Goal: Task Accomplishment & Management: Use online tool/utility

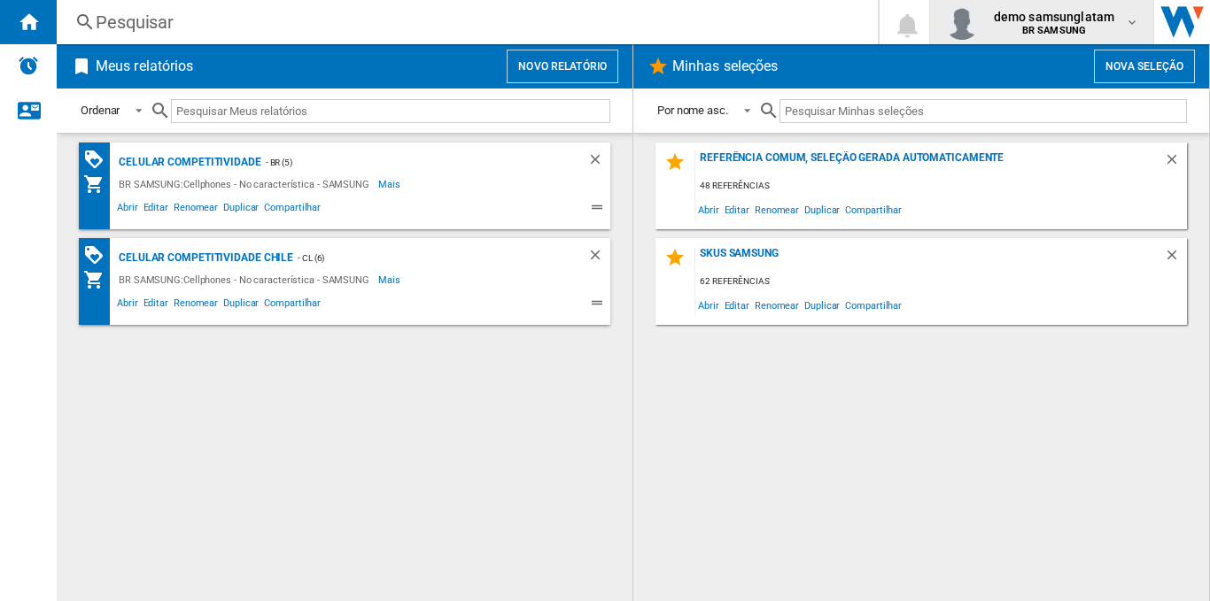
click at [1086, 12] on span "demo samsunglatam" at bounding box center [1053, 17] width 120 height 18
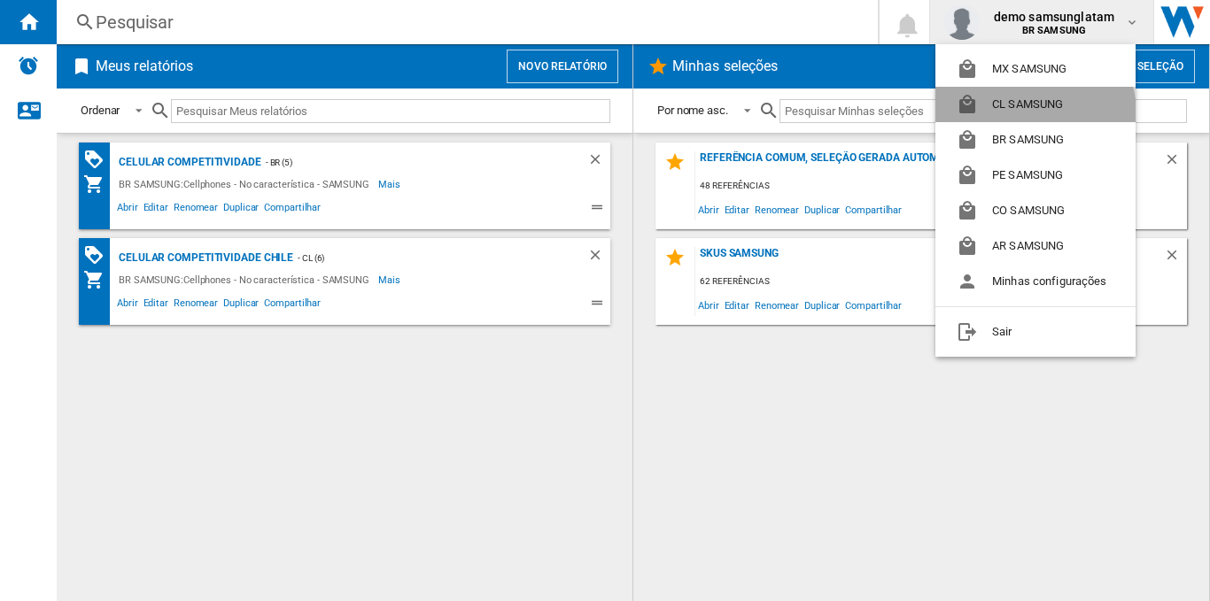
click at [1033, 113] on button "CL SAMSUNG" at bounding box center [1035, 104] width 200 height 35
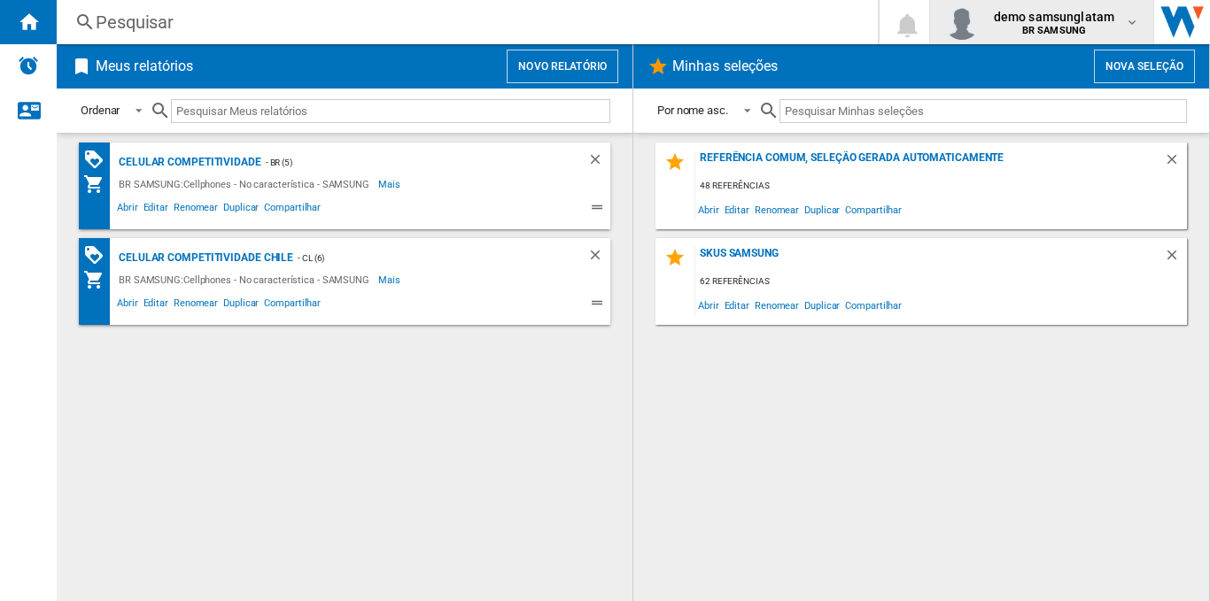
click at [1094, 26] on span "BR SAMSUNG" at bounding box center [1053, 31] width 120 height 11
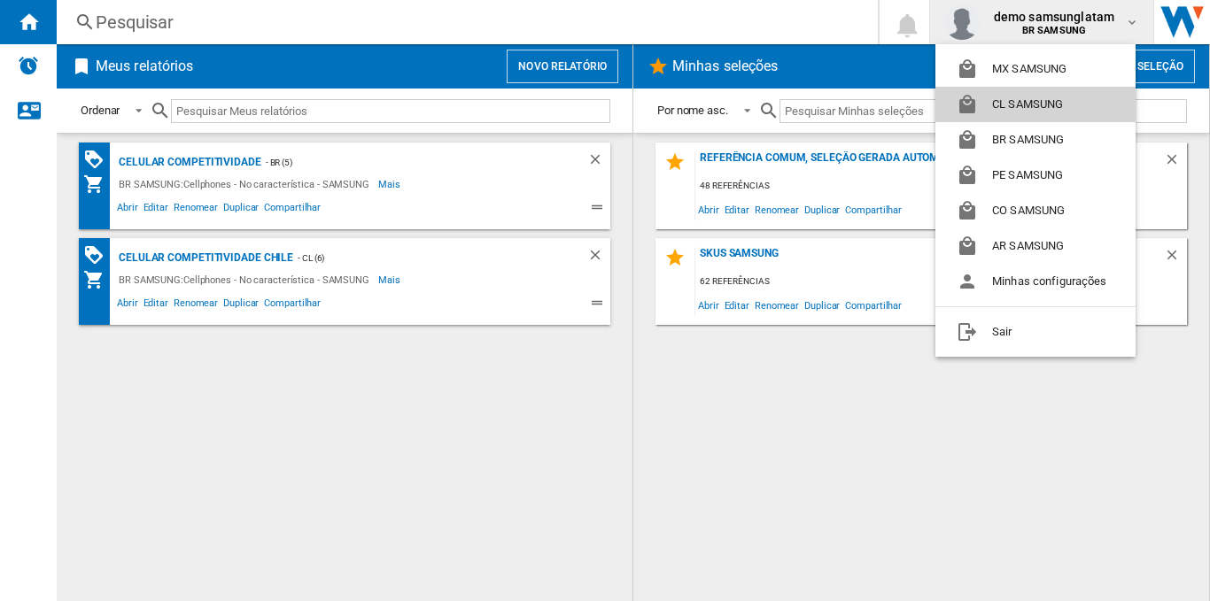
click at [1048, 105] on button "CL SAMSUNG" at bounding box center [1035, 104] width 200 height 35
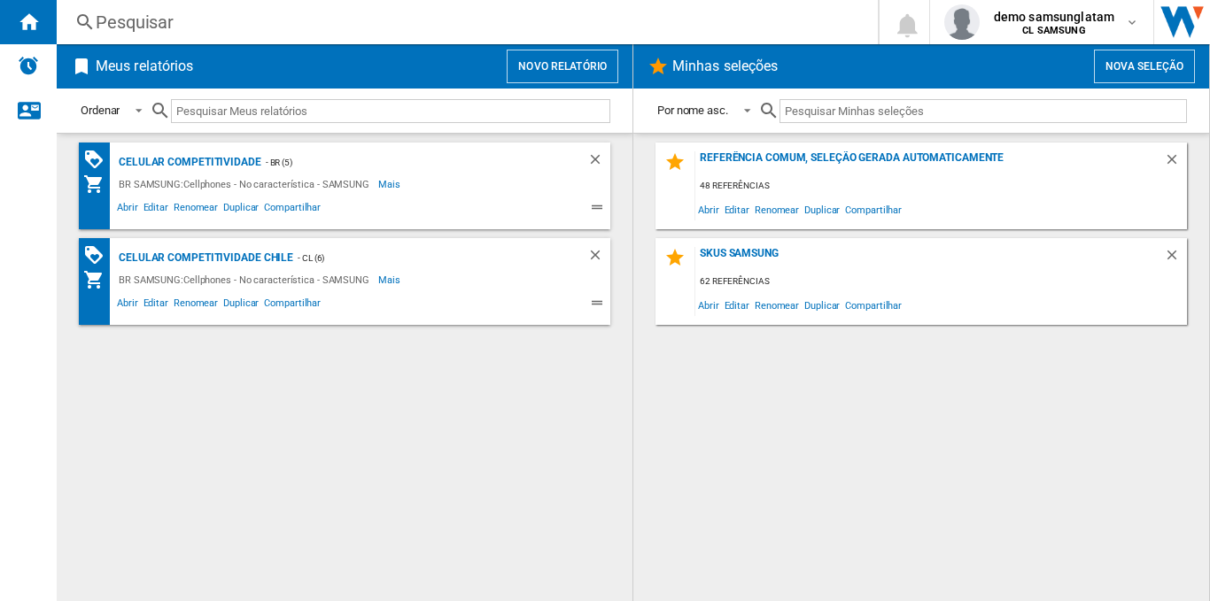
click at [519, 62] on button "Novo relatório" at bounding box center [562, 67] width 112 height 34
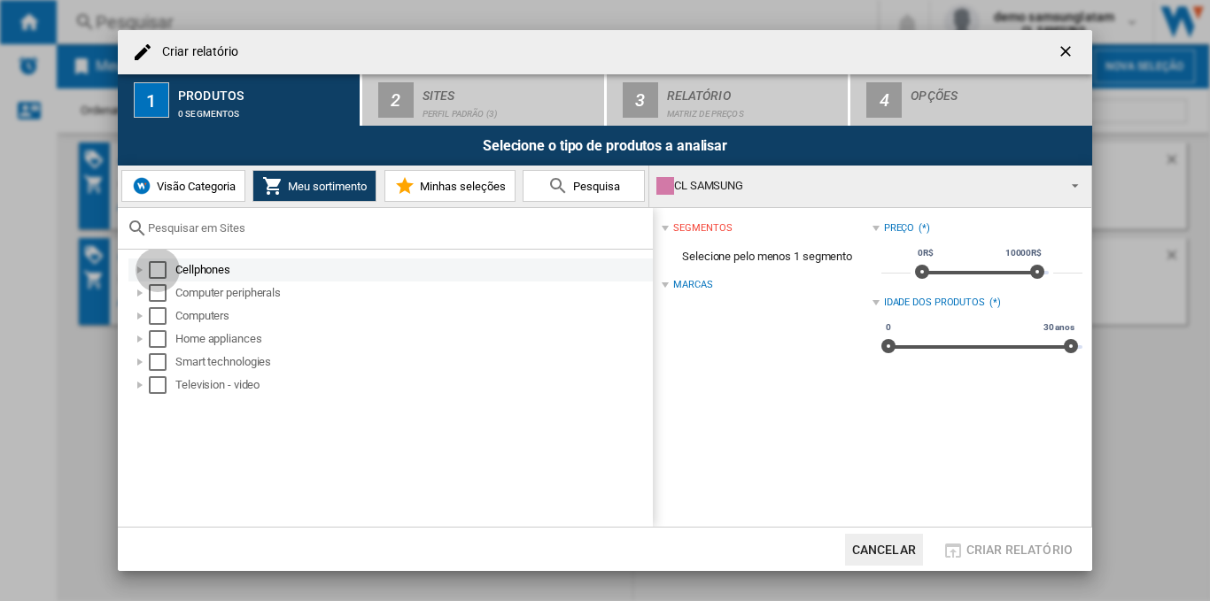
click at [159, 267] on div "Select" at bounding box center [158, 270] width 18 height 18
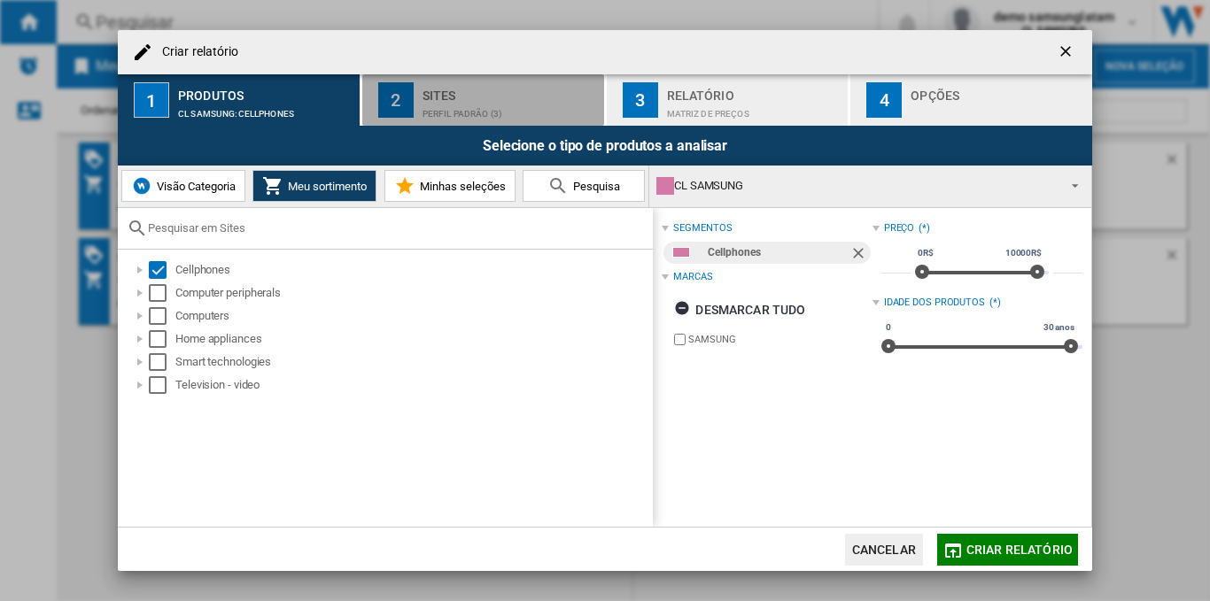
click at [422, 114] on div "Perfil padrão (3)" at bounding box center [509, 109] width 174 height 19
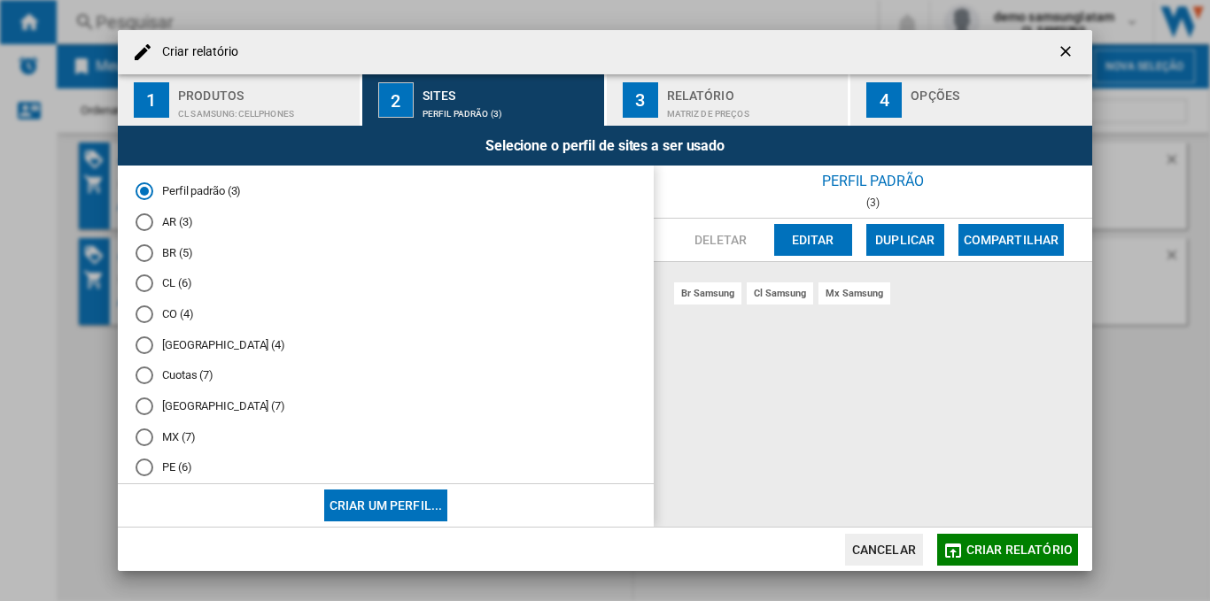
click at [145, 283] on div "CL (6)" at bounding box center [144, 283] width 18 height 18
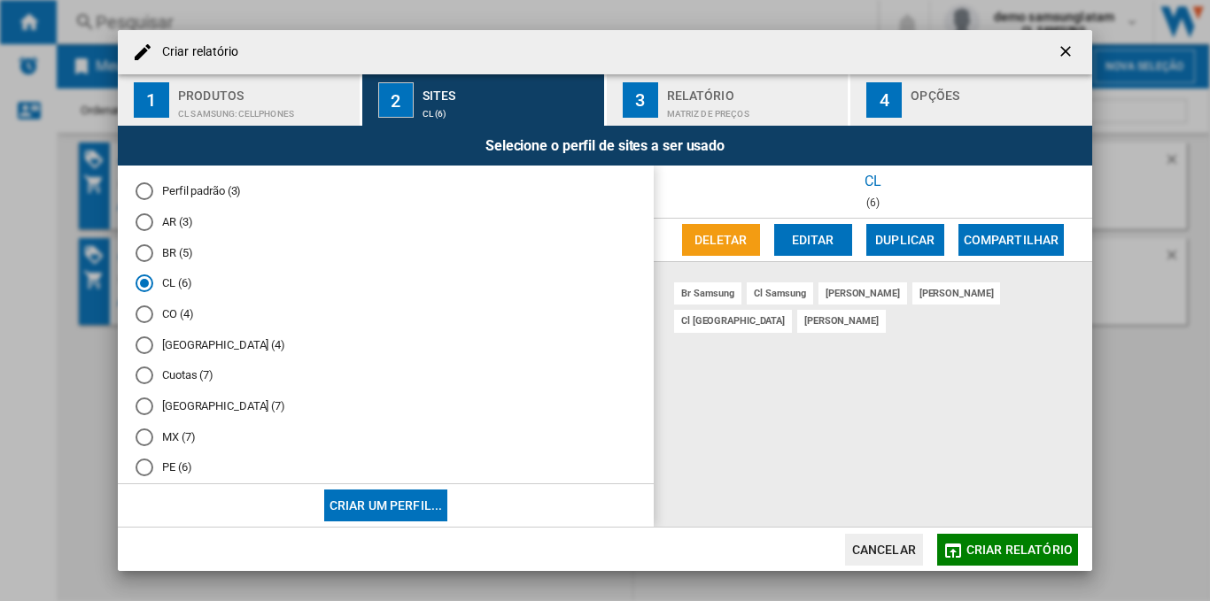
click at [1068, 57] on ng-md-icon "getI18NText('BUTTONS.CLOSE_DIALOG')" at bounding box center [1066, 53] width 21 height 21
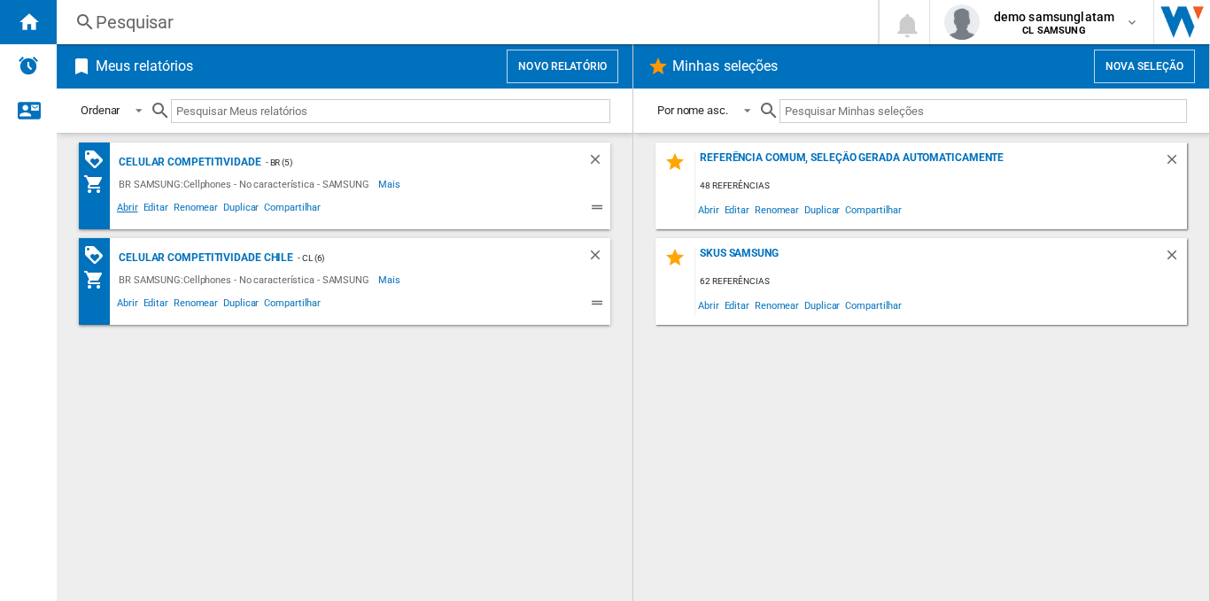
click at [128, 205] on span "Abrir" at bounding box center [127, 209] width 27 height 21
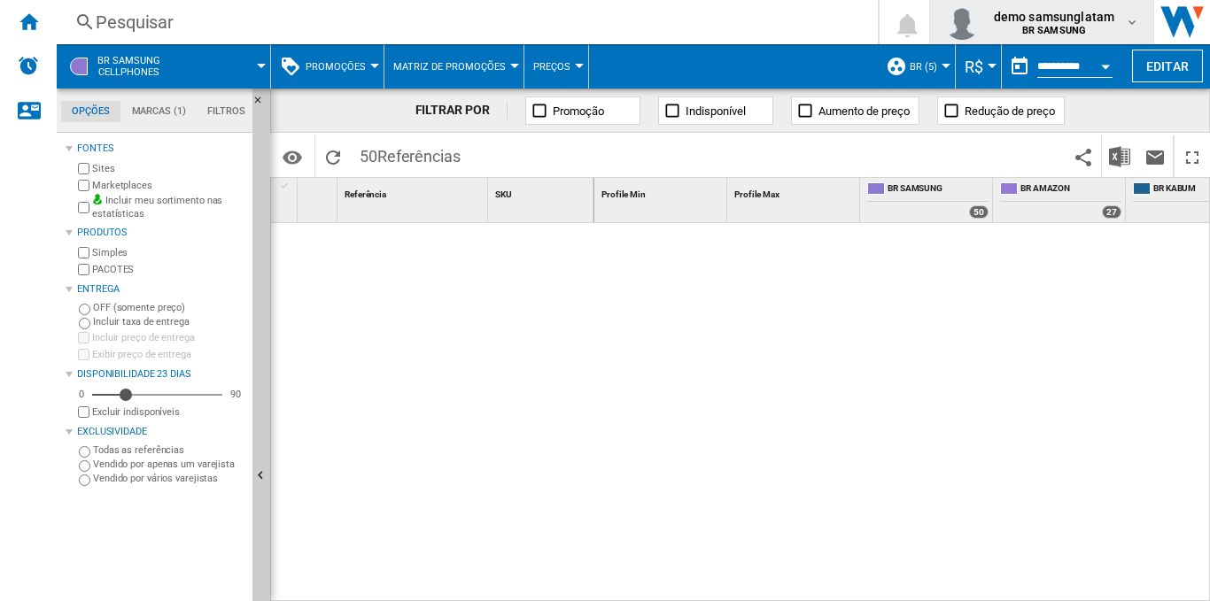
click at [1048, 17] on span "demo samsunglatam" at bounding box center [1053, 17] width 120 height 18
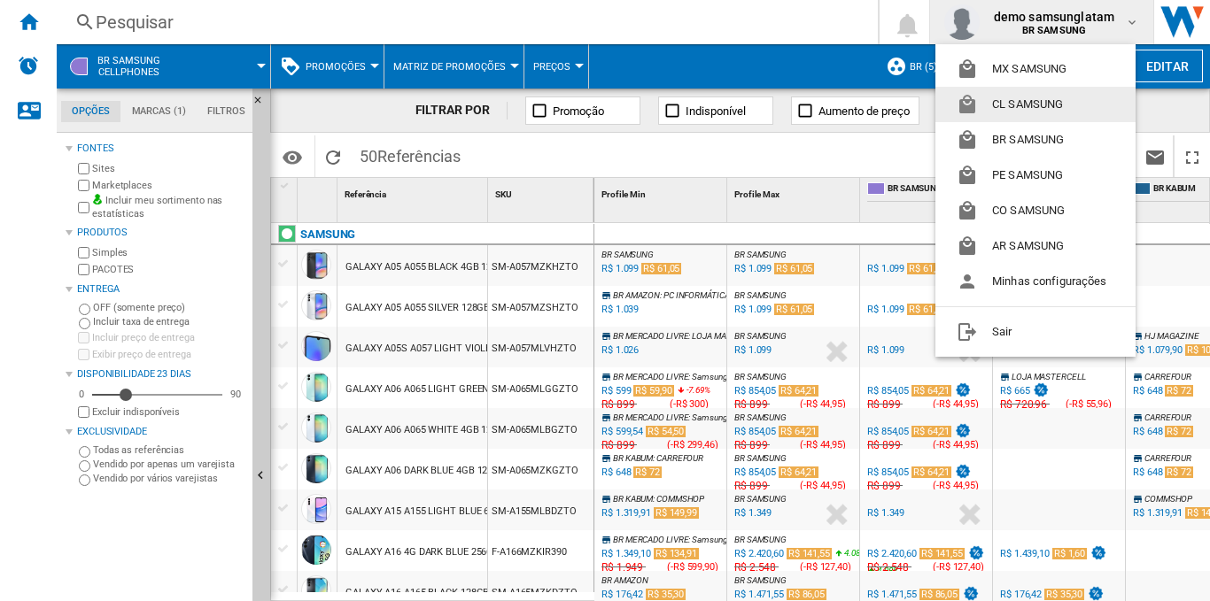
click at [1022, 103] on button "CL SAMSUNG" at bounding box center [1035, 104] width 200 height 35
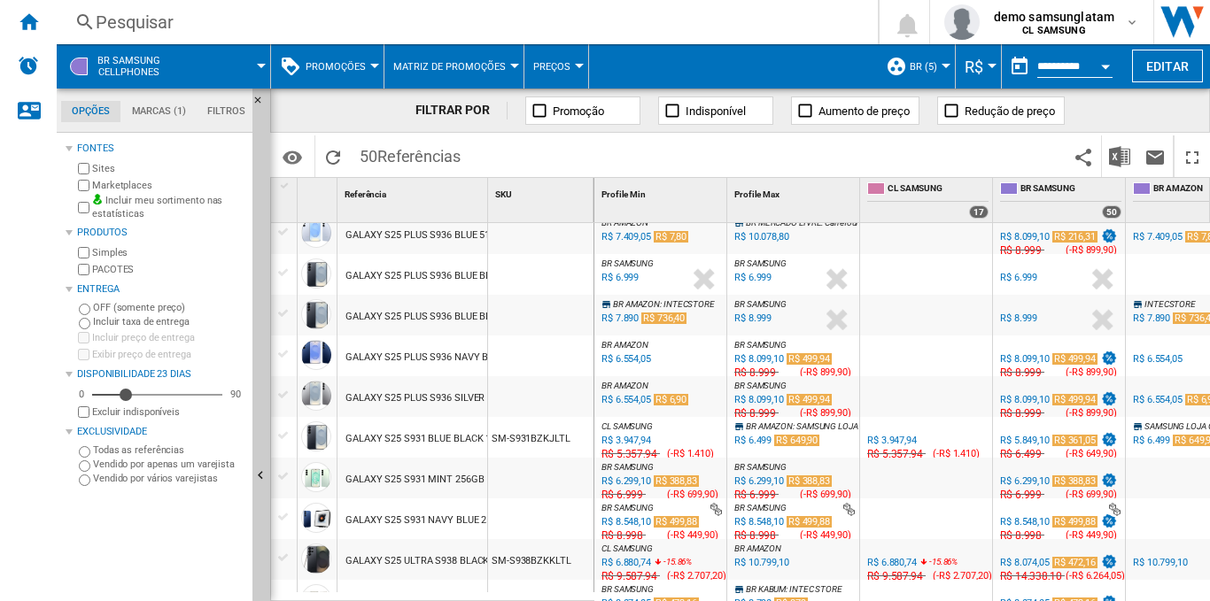
scroll to position [1685, 0]
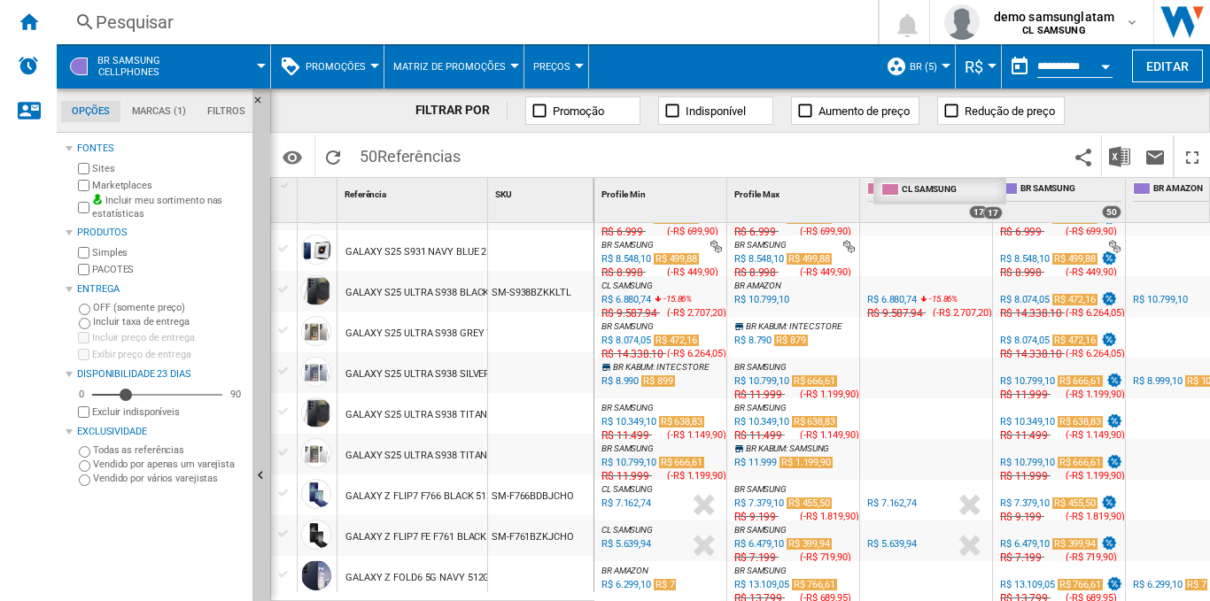
drag, startPoint x: 890, startPoint y: 187, endPoint x: 901, endPoint y: 186, distance: 11.5
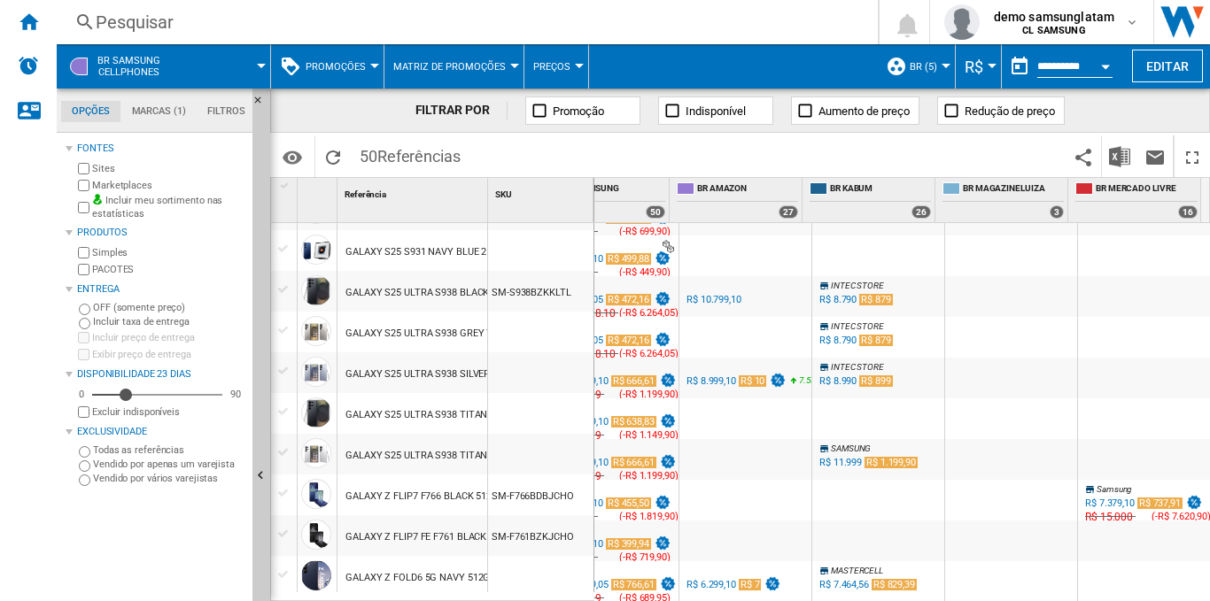
scroll to position [0, 0]
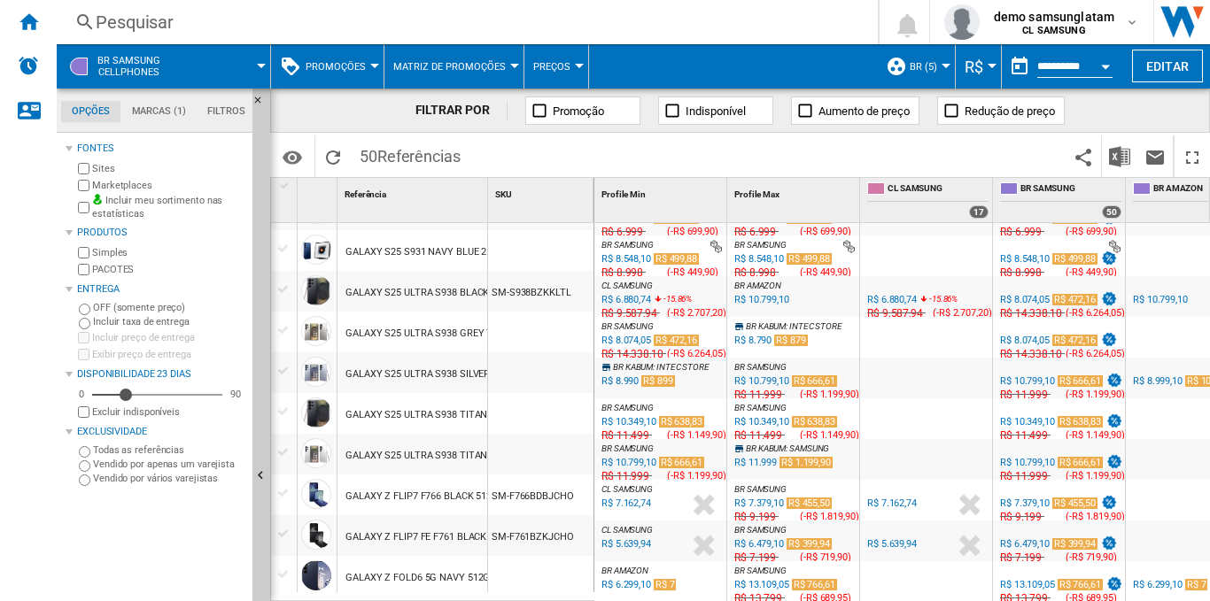
click at [939, 60] on button "BR (5)" at bounding box center [927, 66] width 36 height 44
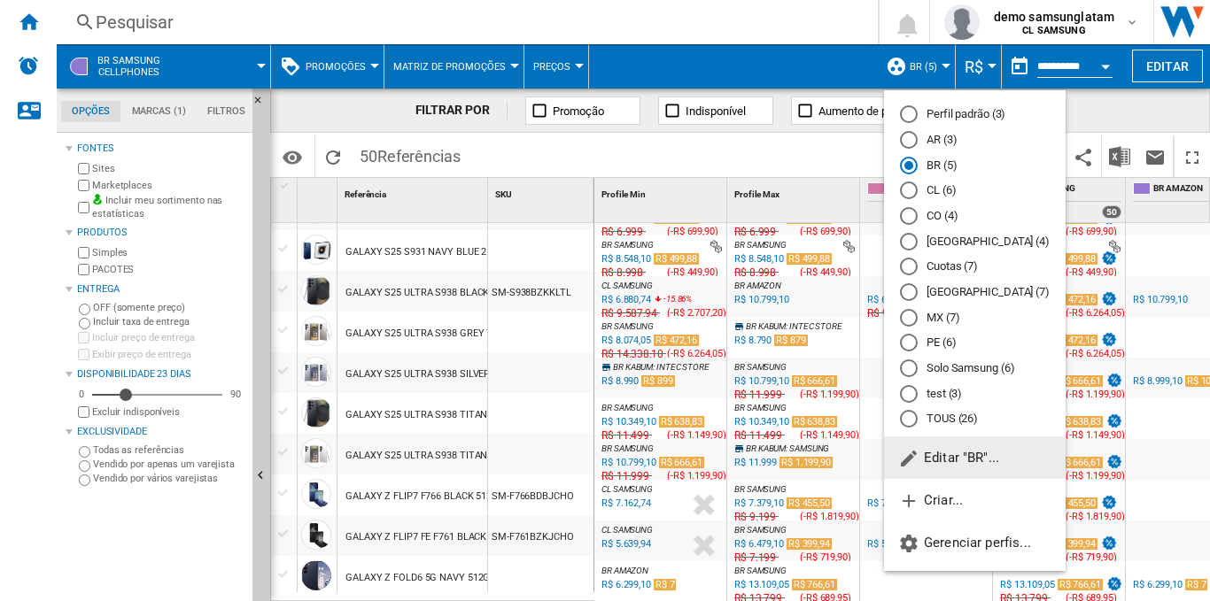
drag, startPoint x: 904, startPoint y: 191, endPoint x: 954, endPoint y: 385, distance: 200.4
click at [904, 190] on div "CL (6)" at bounding box center [909, 191] width 18 height 18
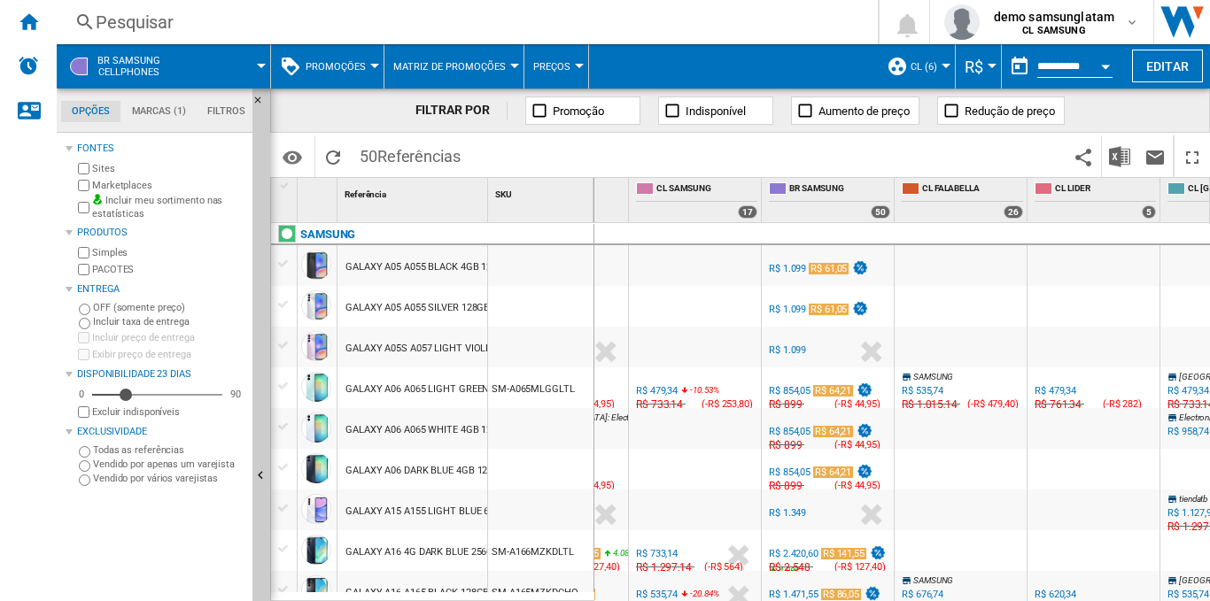
drag, startPoint x: 996, startPoint y: 591, endPoint x: 1029, endPoint y: 582, distance: 33.9
click at [1029, 571] on div "CL SAMSUNG : CL SAMSUNG 0.0 % R$ 535,74 -20.84 % N/A R$ 1.127,94 ( -R$ 592,20 )…" at bounding box center [894, 571] width 1063 height 0
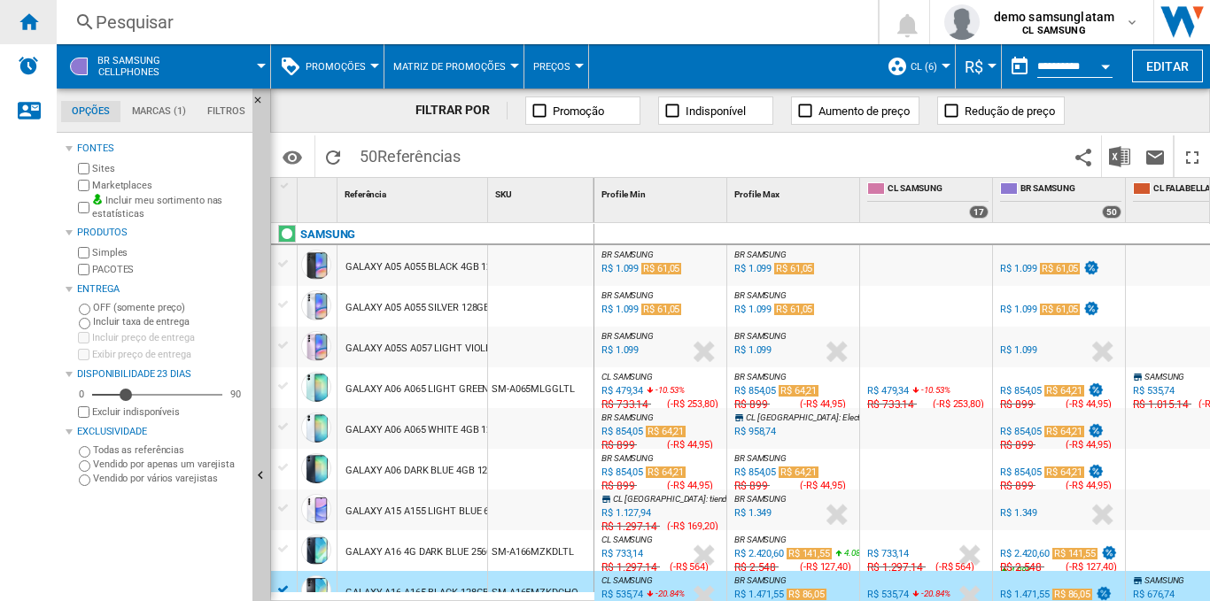
click at [27, 7] on div "Início" at bounding box center [28, 22] width 57 height 44
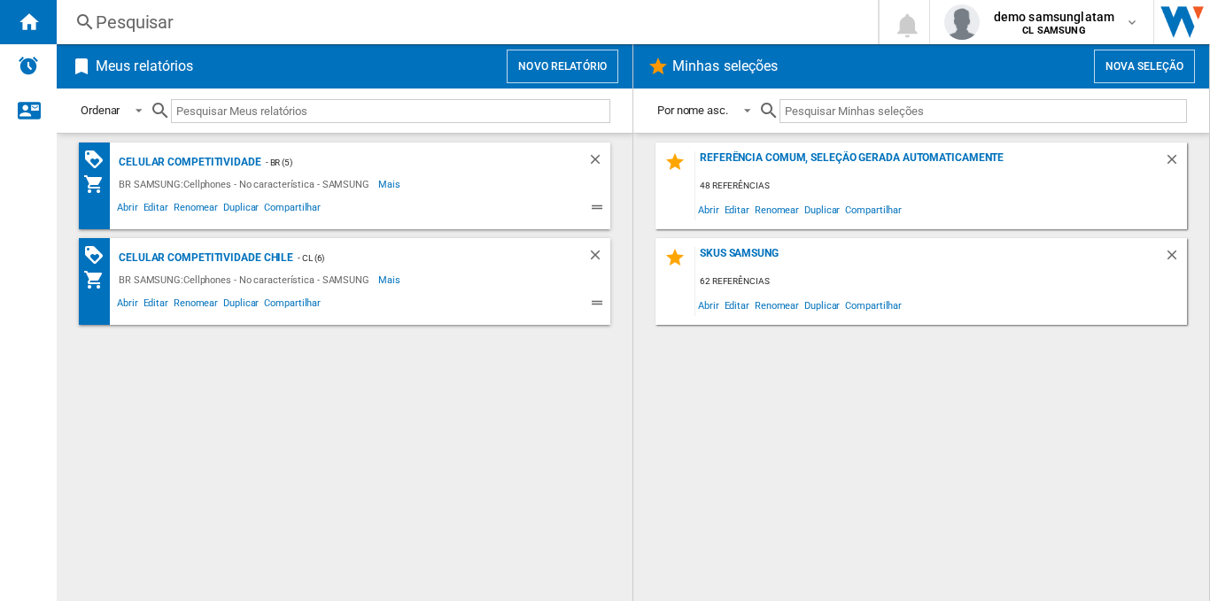
click at [578, 65] on button "Novo relatório" at bounding box center [562, 67] width 112 height 34
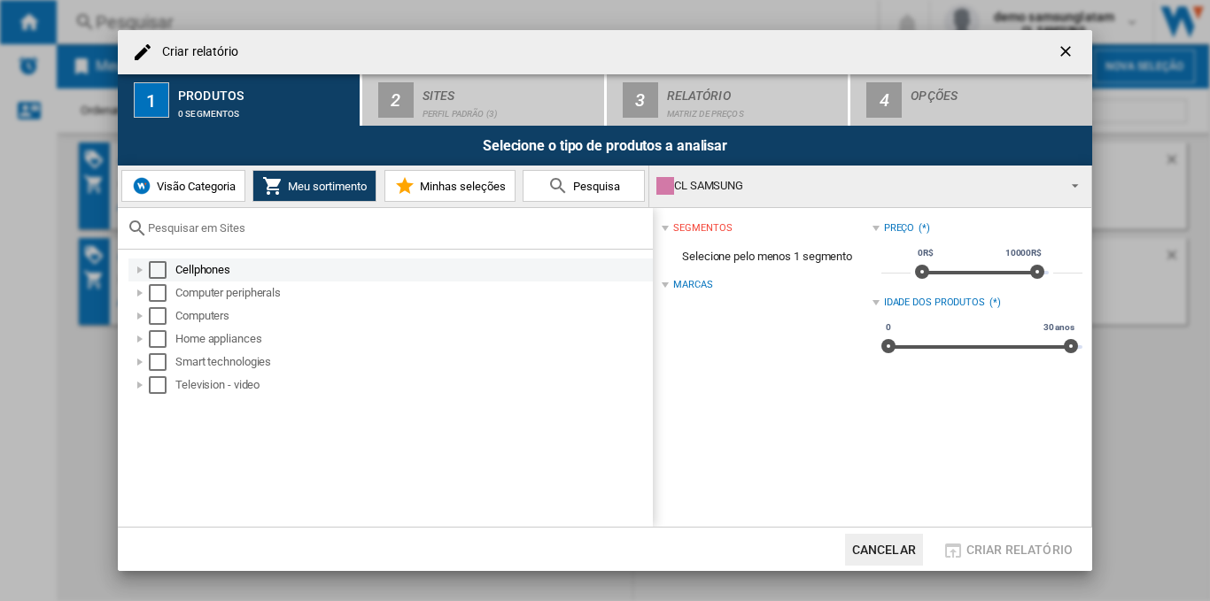
click at [162, 274] on div "Select" at bounding box center [158, 270] width 18 height 18
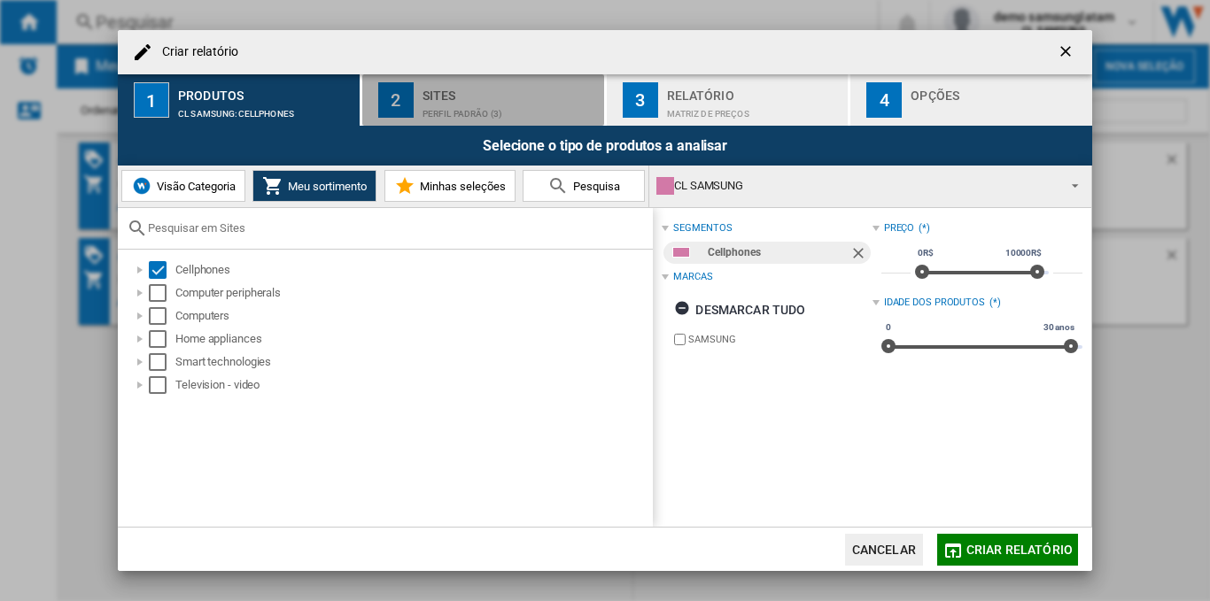
click at [485, 89] on div "Sites" at bounding box center [509, 90] width 174 height 19
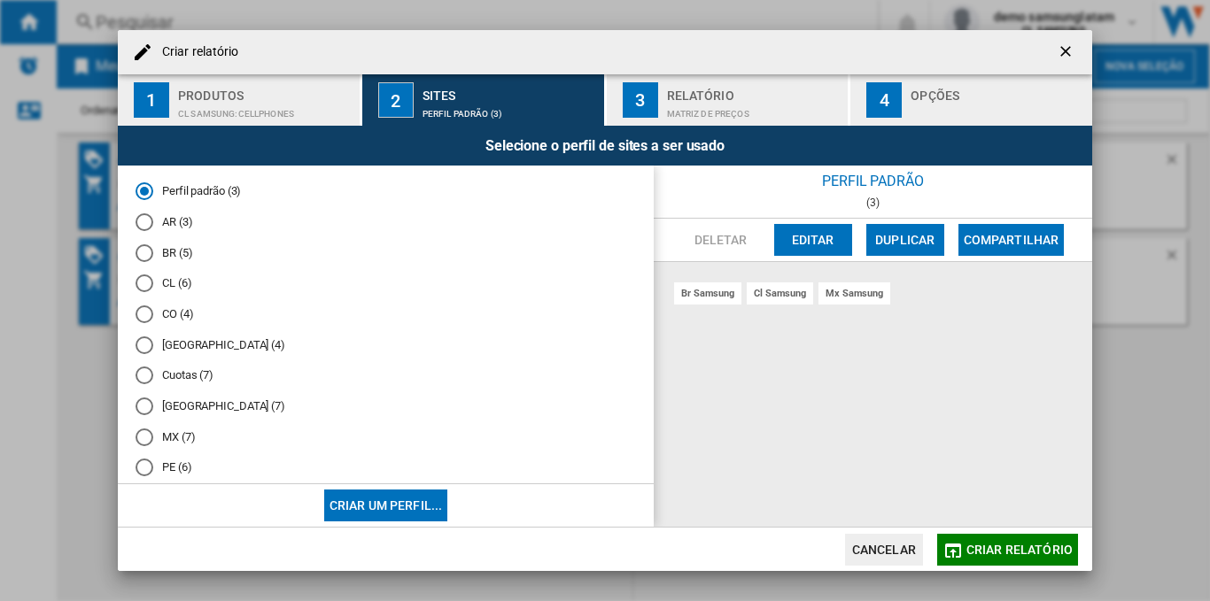
click at [145, 290] on div "CL (6)" at bounding box center [144, 283] width 18 height 18
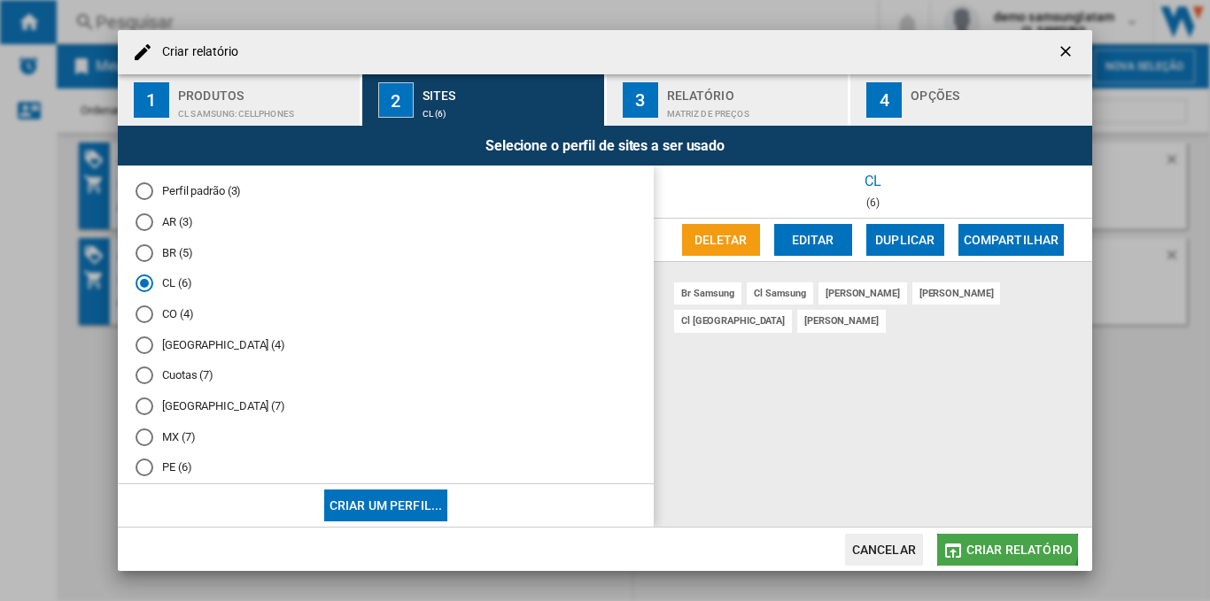
click at [1001, 543] on span "Criar relatório" at bounding box center [1019, 550] width 106 height 14
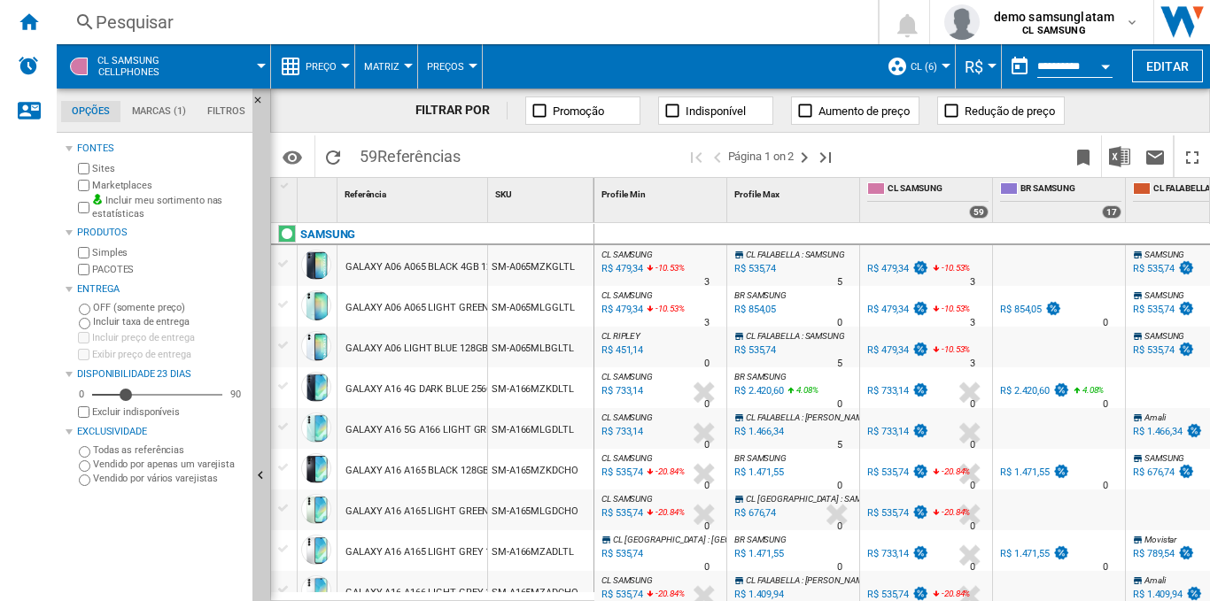
drag, startPoint x: 829, startPoint y: 591, endPoint x: 903, endPoint y: 593, distance: 74.4
click at [903, 593] on div "CL SAMSUNG : CL SAMSUNG 0.0 % R$ 479,34 -10.53 % N/A 3 CL SAMSUNG : CL SAMSUNG …" at bounding box center [902, 412] width 616 height 379
